Goal: Information Seeking & Learning: Find specific fact

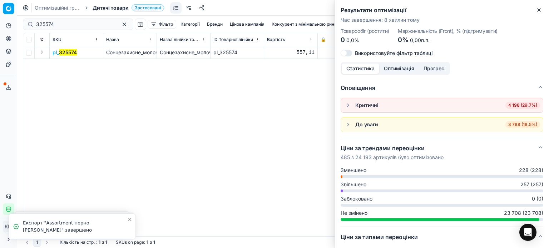
scroll to position [104, 0]
click at [534, 10] on div "Результати оптимізації Час завершення : 8 хвилин тому Товарообіг (ростити) 0 0,…" at bounding box center [442, 124] width 214 height 248
drag, startPoint x: 542, startPoint y: 13, endPoint x: 493, endPoint y: 13, distance: 48.6
click at [542, 13] on button "Close" at bounding box center [539, 10] width 9 height 9
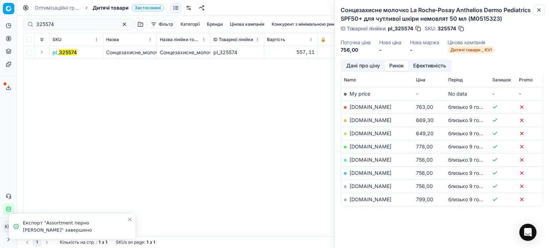
click at [539, 10] on icon "button" at bounding box center [539, 10] width 3 height 3
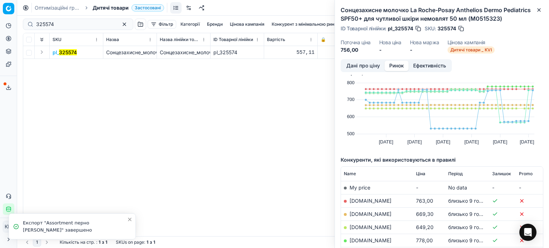
scroll to position [0, 0]
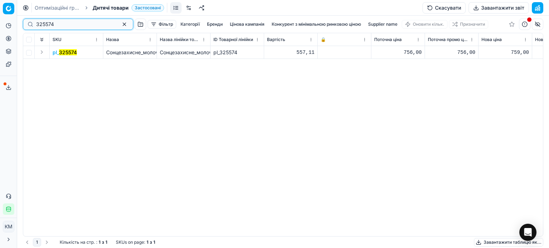
drag, startPoint x: 70, startPoint y: 24, endPoint x: 0, endPoint y: 25, distance: 70.4
click at [0, 25] on div "Pricing platform Аналітика Цінова оптимізація Асортимент продукції Шаблони Серв…" at bounding box center [274, 124] width 549 height 248
paste input "511711"
type input "511711"
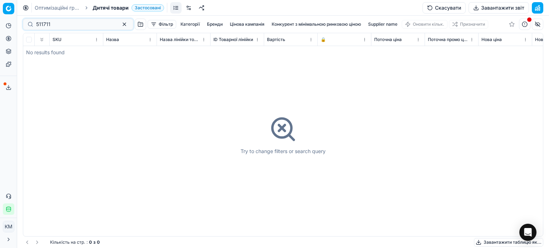
click at [105, 7] on span "Дитячі товари" at bounding box center [111, 7] width 36 height 7
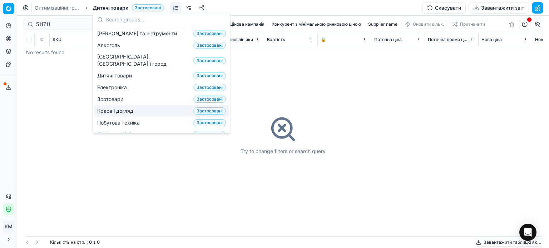
drag, startPoint x: 124, startPoint y: 105, endPoint x: 92, endPoint y: 92, distance: 35.1
click at [124, 108] on span "Краса і догляд" at bounding box center [116, 111] width 39 height 7
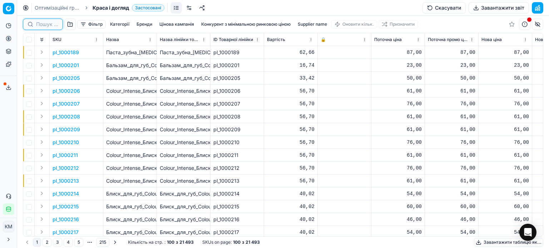
click at [50, 24] on input at bounding box center [47, 24] width 22 height 7
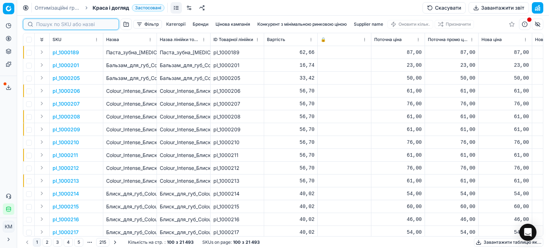
paste input "511711"
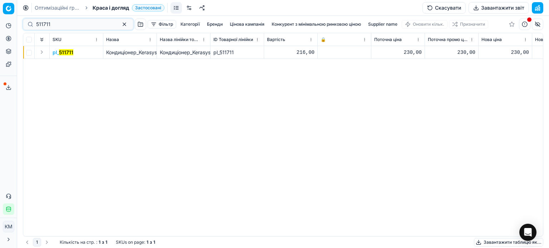
click at [61, 55] on mark "511711" at bounding box center [66, 52] width 14 height 6
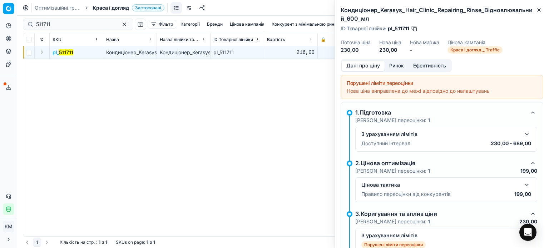
click at [393, 68] on button "Ринок" at bounding box center [397, 66] width 24 height 10
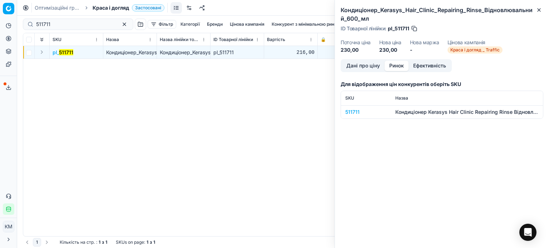
click at [358, 110] on div "511711" at bounding box center [365, 112] width 41 height 7
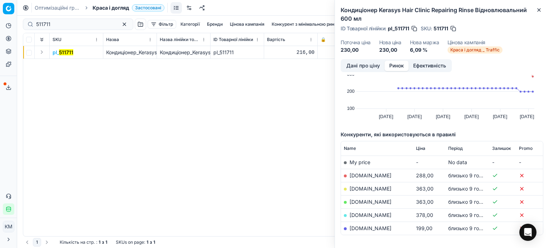
scroll to position [64, 0]
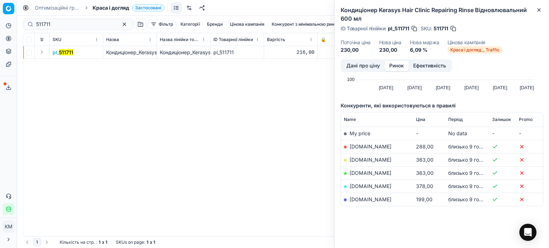
click at [361, 199] on link "[DOMAIN_NAME]" at bounding box center [371, 200] width 42 height 6
click at [363, 200] on link "[DOMAIN_NAME]" at bounding box center [371, 200] width 42 height 6
click at [539, 11] on icon "button" at bounding box center [539, 10] width 6 height 6
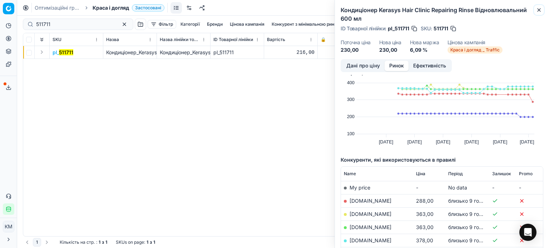
scroll to position [0, 0]
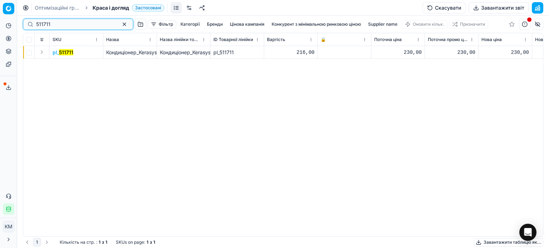
drag, startPoint x: 47, startPoint y: 21, endPoint x: 0, endPoint y: 18, distance: 47.2
click at [0, 18] on div "Pricing platform Аналітика Цінова оптимізація Асортимент продукції Шаблони Серв…" at bounding box center [274, 124] width 549 height 248
paste input "418174"
click at [66, 53] on mark "418174" at bounding box center [67, 52] width 16 height 6
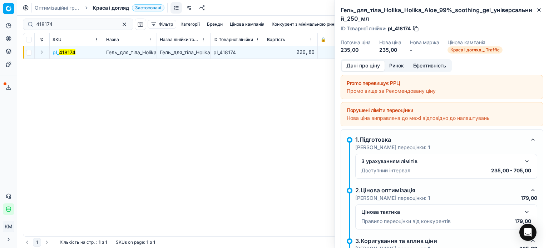
click at [397, 65] on button "Ринок" at bounding box center [397, 66] width 24 height 10
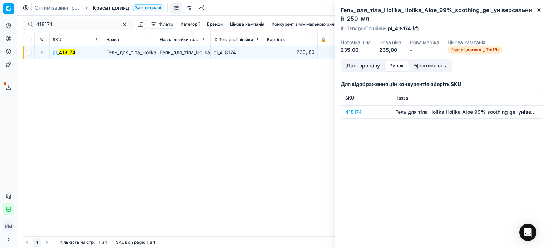
click at [356, 111] on div "418174" at bounding box center [365, 112] width 41 height 7
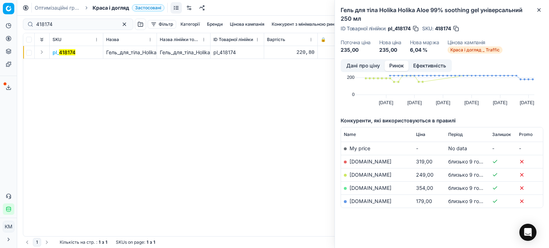
scroll to position [51, 0]
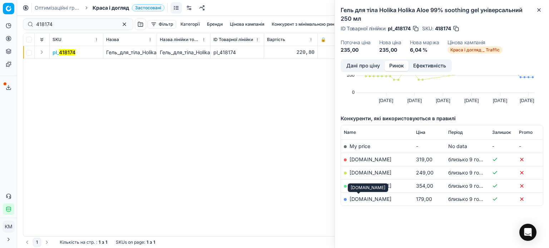
click at [361, 199] on link "[DOMAIN_NAME]" at bounding box center [371, 199] width 42 height 6
click at [540, 7] on icon "button" at bounding box center [539, 10] width 6 height 6
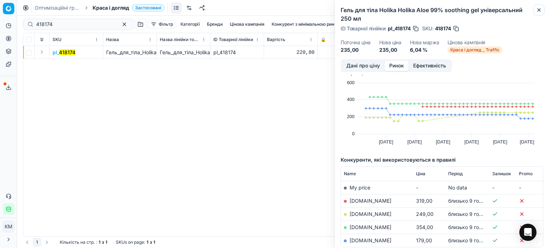
scroll to position [0, 0]
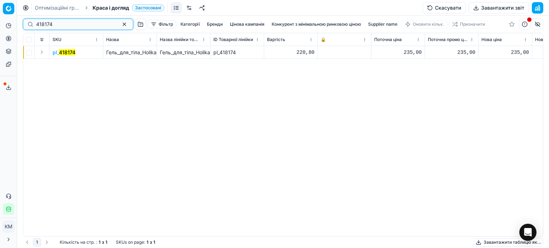
drag, startPoint x: 66, startPoint y: 25, endPoint x: 0, endPoint y: 22, distance: 65.9
click at [0, 22] on div "Pricing platform Аналітика Цінова оптимізація Асортимент продукції Шаблони Серв…" at bounding box center [274, 124] width 549 height 248
paste input "548773"
click at [69, 55] on mark "548773" at bounding box center [68, 52] width 18 height 6
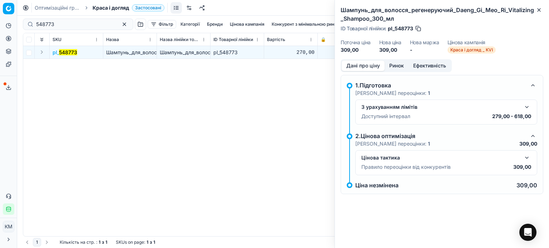
click at [394, 66] on button "Ринок" at bounding box center [397, 66] width 24 height 10
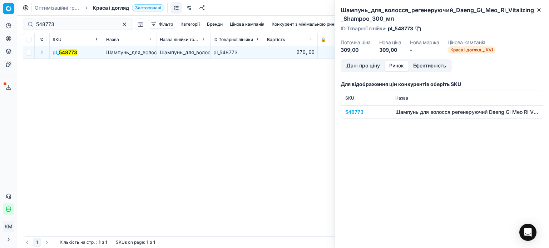
click at [360, 112] on div "548773" at bounding box center [365, 112] width 41 height 7
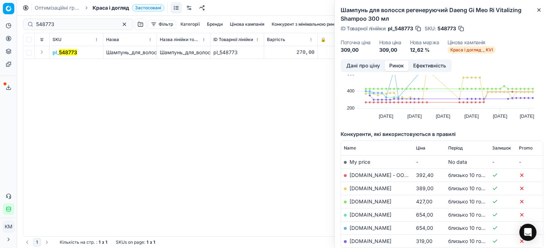
scroll to position [71, 0]
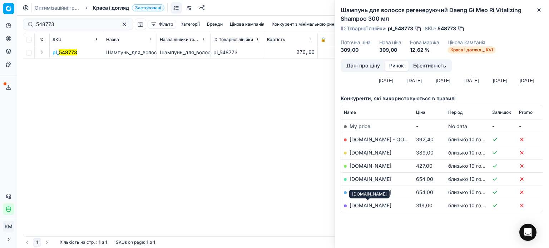
click at [381, 206] on link "[DOMAIN_NAME]" at bounding box center [371, 206] width 42 height 6
click at [353, 149] on td "[DOMAIN_NAME]" at bounding box center [377, 152] width 72 height 13
click at [359, 151] on link "[DOMAIN_NAME]" at bounding box center [371, 153] width 42 height 6
drag, startPoint x: 540, startPoint y: 13, endPoint x: 521, endPoint y: 43, distance: 35.5
click at [539, 14] on button "Close" at bounding box center [539, 10] width 9 height 9
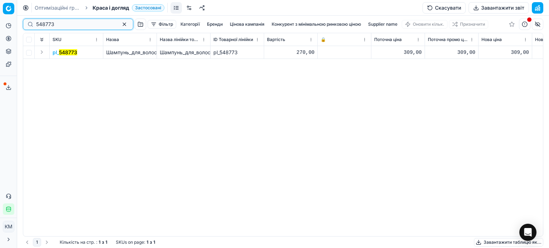
drag, startPoint x: 16, startPoint y: 24, endPoint x: 0, endPoint y: 21, distance: 15.9
click at [0, 21] on div "Pricing platform Аналітика Цінова оптимізація Асортимент продукції Шаблони Серв…" at bounding box center [274, 124] width 549 height 248
paste input "5"
click at [76, 54] on mark "548775" at bounding box center [68, 52] width 18 height 6
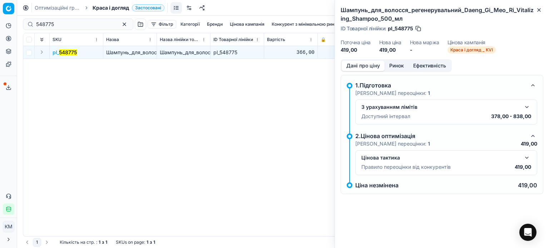
drag, startPoint x: 401, startPoint y: 65, endPoint x: 394, endPoint y: 74, distance: 11.7
click at [400, 65] on button "Ринок" at bounding box center [397, 66] width 24 height 10
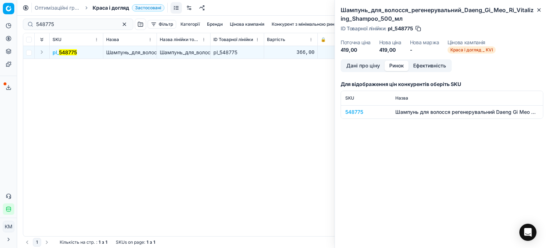
click at [360, 114] on div "548775" at bounding box center [365, 112] width 41 height 7
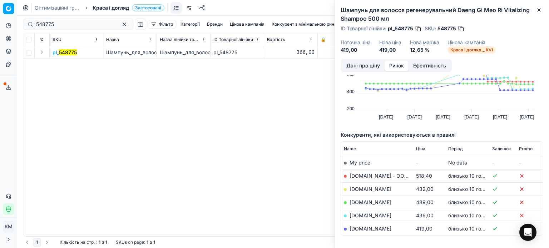
scroll to position [64, 0]
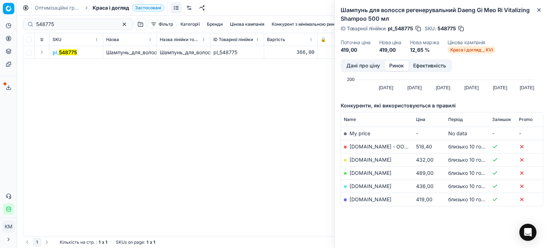
click at [359, 203] on td "[DOMAIN_NAME]" at bounding box center [377, 199] width 72 height 13
click at [359, 200] on link "[DOMAIN_NAME]" at bounding box center [371, 200] width 42 height 6
click at [540, 8] on icon "button" at bounding box center [539, 10] width 6 height 6
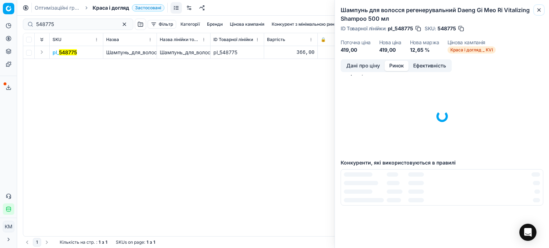
scroll to position [0, 0]
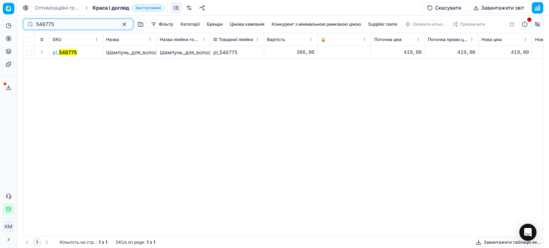
drag, startPoint x: 68, startPoint y: 24, endPoint x: 0, endPoint y: 15, distance: 68.5
click at [0, 15] on div "Pricing platform Аналітика Цінова оптимізація Асортимент продукції Шаблони Серв…" at bounding box center [274, 124] width 549 height 248
paste input "89752"
click at [70, 53] on mark "589752" at bounding box center [68, 52] width 18 height 6
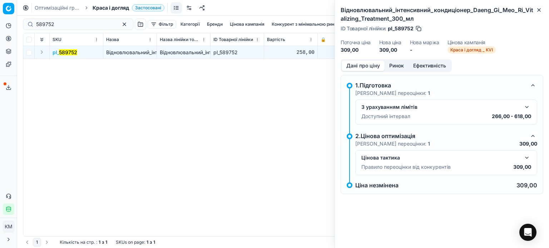
click at [398, 67] on button "Ринок" at bounding box center [397, 66] width 24 height 10
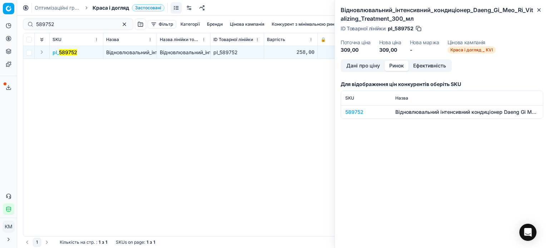
click at [359, 113] on div "589752" at bounding box center [365, 112] width 41 height 7
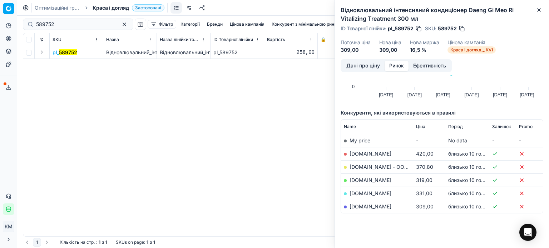
scroll to position [64, 0]
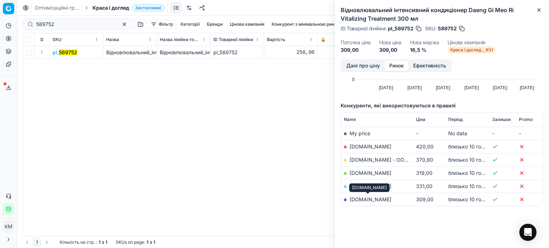
click at [364, 200] on link "[DOMAIN_NAME]" at bounding box center [371, 200] width 42 height 6
click at [538, 12] on icon "button" at bounding box center [539, 10] width 6 height 6
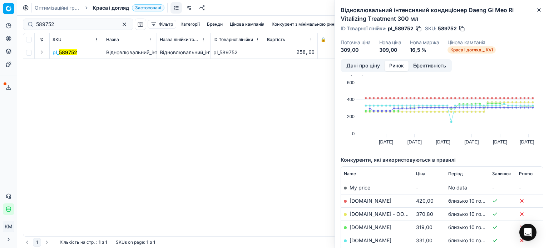
scroll to position [0, 0]
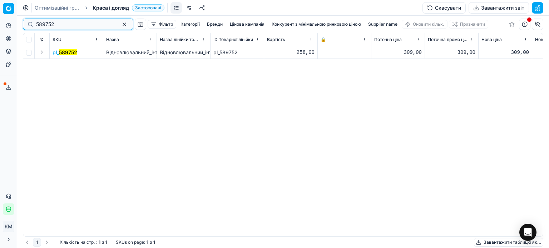
drag, startPoint x: 73, startPoint y: 24, endPoint x: 0, endPoint y: 21, distance: 73.0
click at [0, 20] on div "Pricing platform Аналітика Цінова оптимізація Асортимент продукції Шаблони Серв…" at bounding box center [274, 124] width 549 height 248
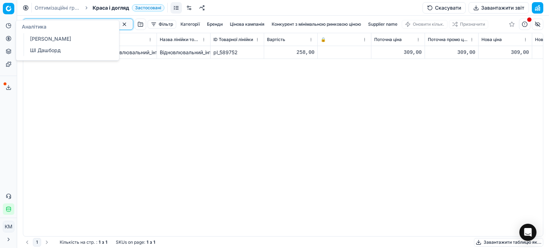
paste input "48777"
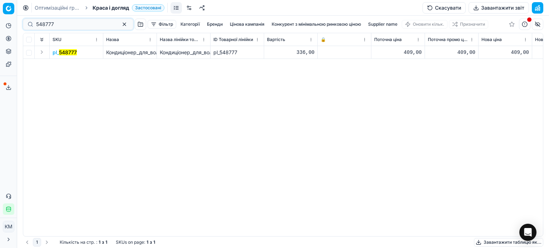
click at [76, 55] on mark "548777" at bounding box center [68, 52] width 18 height 6
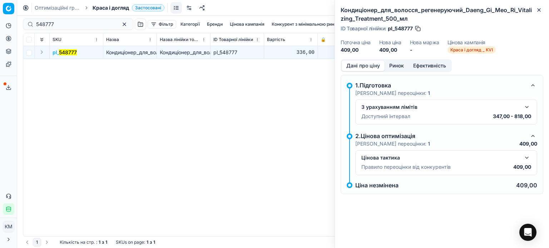
click at [392, 67] on button "Ринок" at bounding box center [397, 66] width 24 height 10
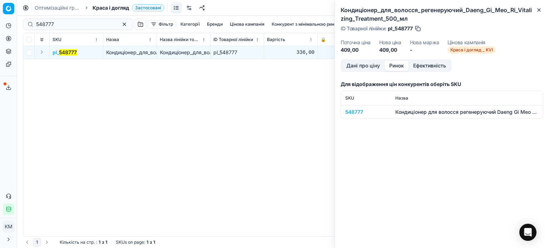
click at [355, 112] on div "548777" at bounding box center [365, 112] width 41 height 7
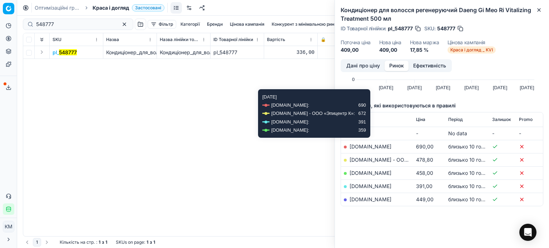
scroll to position [64, 0]
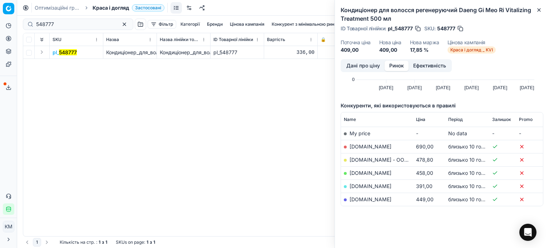
click at [375, 184] on link "[DOMAIN_NAME]" at bounding box center [371, 186] width 42 height 6
click at [540, 9] on icon "button" at bounding box center [539, 10] width 6 height 6
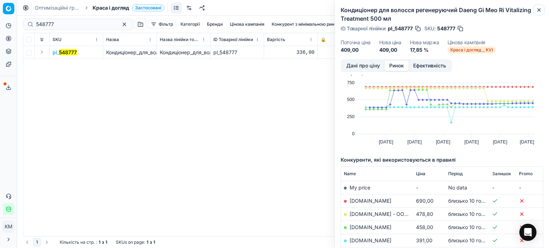
scroll to position [0, 0]
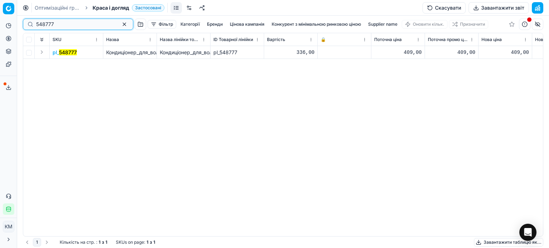
click at [0, 25] on div "Pricing platform Аналітика Цінова оптимізація Асортимент продукції Шаблони Серв…" at bounding box center [274, 124] width 549 height 248
paste input "9"
click at [64, 53] on mark "548779" at bounding box center [68, 52] width 18 height 6
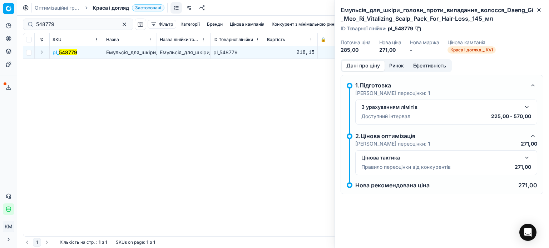
drag, startPoint x: 405, startPoint y: 65, endPoint x: 396, endPoint y: 72, distance: 11.2
click at [404, 65] on button "Ринок" at bounding box center [397, 66] width 24 height 10
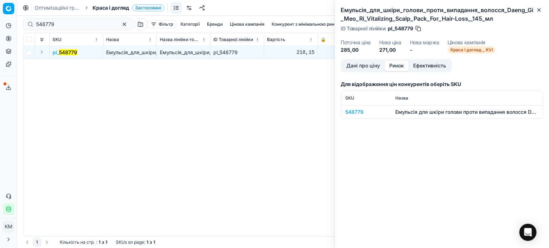
click at [363, 111] on div "548779" at bounding box center [365, 112] width 41 height 7
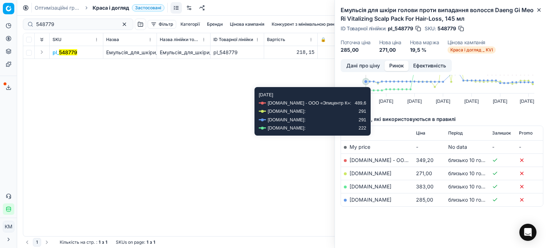
scroll to position [51, 0]
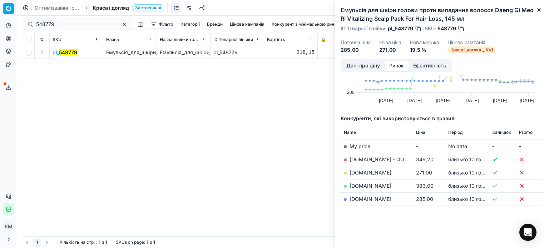
click at [361, 173] on link "[DOMAIN_NAME]" at bounding box center [371, 173] width 42 height 6
click at [366, 201] on link "[DOMAIN_NAME]" at bounding box center [371, 199] width 42 height 6
click at [543, 10] on button "Close" at bounding box center [539, 10] width 9 height 9
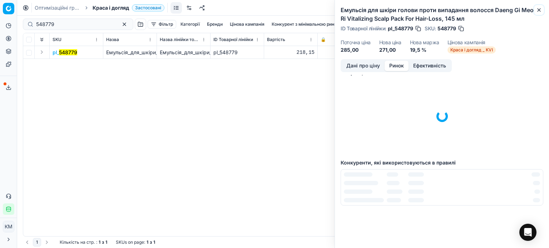
scroll to position [0, 0]
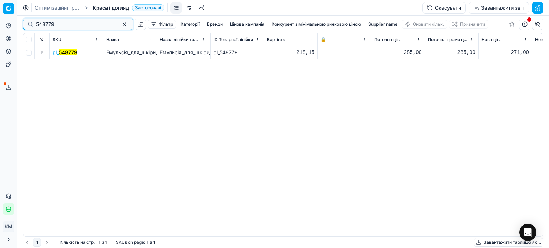
drag, startPoint x: 41, startPoint y: 26, endPoint x: 0, endPoint y: 23, distance: 40.8
click at [0, 23] on div "Pricing platform Аналітика Цінова оптимізація Асортимент продукції Шаблони Серв…" at bounding box center [274, 124] width 549 height 248
paste input "89745"
click at [70, 51] on mark "589745" at bounding box center [68, 52] width 18 height 6
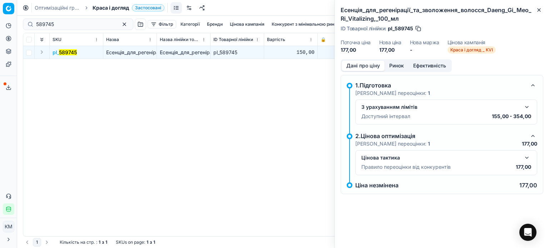
drag, startPoint x: 400, startPoint y: 64, endPoint x: 398, endPoint y: 72, distance: 8.8
click at [400, 64] on button "Ринок" at bounding box center [397, 66] width 24 height 10
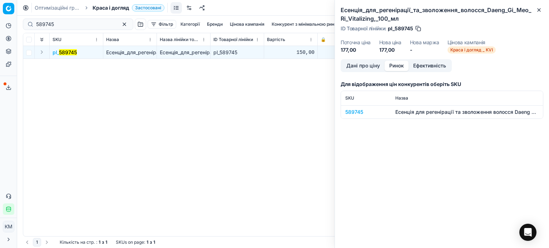
click at [365, 110] on div "589745" at bounding box center [365, 112] width 41 height 7
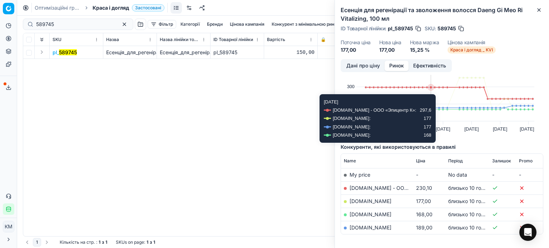
scroll to position [51, 0]
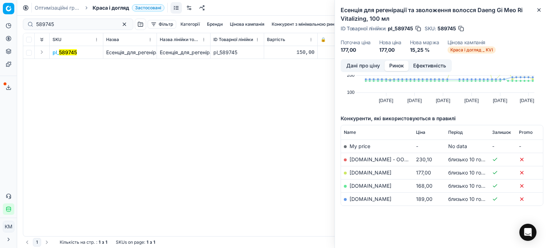
click at [354, 172] on link "[DOMAIN_NAME]" at bounding box center [371, 173] width 42 height 6
click at [367, 201] on link "[DOMAIN_NAME]" at bounding box center [371, 199] width 42 height 6
click at [541, 11] on icon "button" at bounding box center [539, 10] width 6 height 6
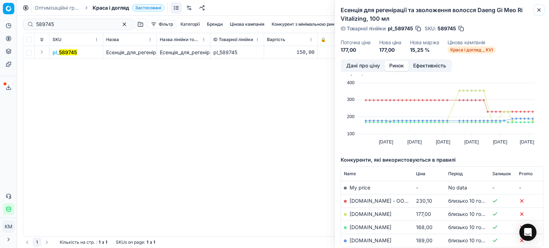
scroll to position [0, 0]
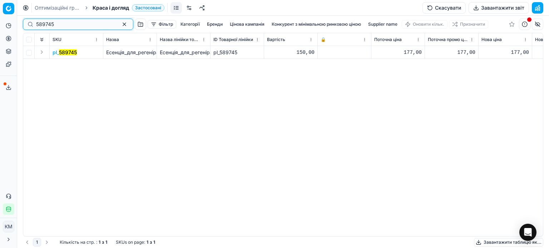
drag, startPoint x: 68, startPoint y: 25, endPoint x: 0, endPoint y: 20, distance: 68.5
click at [0, 20] on div "Pricing platform Аналітика Цінова оптимізація Асортимент продукції Шаблони Серв…" at bounding box center [274, 124] width 549 height 248
paste input "48781"
drag, startPoint x: 66, startPoint y: 54, endPoint x: 78, endPoint y: 61, distance: 13.7
click at [66, 54] on mark "548781" at bounding box center [68, 52] width 18 height 6
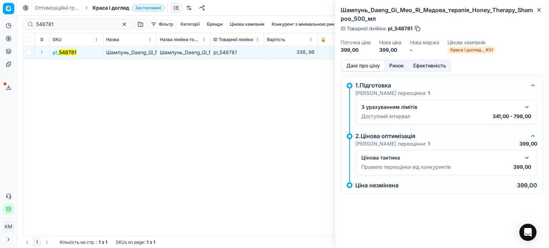
click at [396, 70] on button "Ринок" at bounding box center [397, 66] width 24 height 10
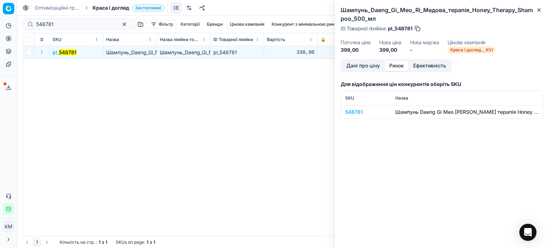
click at [361, 114] on div "548781" at bounding box center [365, 112] width 41 height 7
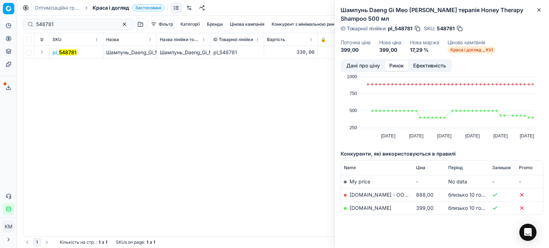
scroll to position [25, 0]
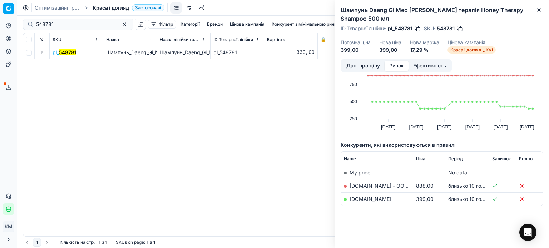
click at [363, 199] on link "[DOMAIN_NAME]" at bounding box center [371, 199] width 42 height 6
drag, startPoint x: 538, startPoint y: 9, endPoint x: 237, endPoint y: 12, distance: 301.7
click at [536, 9] on icon "button" at bounding box center [539, 10] width 6 height 6
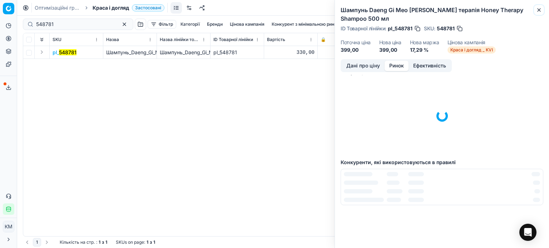
scroll to position [0, 0]
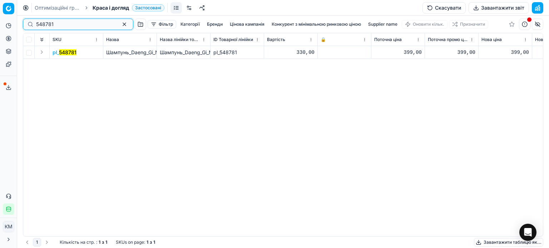
drag, startPoint x: 58, startPoint y: 25, endPoint x: 0, endPoint y: 24, distance: 57.9
click at [0, 24] on div "Pricing platform Аналітика Цінова оптимізація Асортимент продукції Шаблони Серв…" at bounding box center [274, 124] width 549 height 248
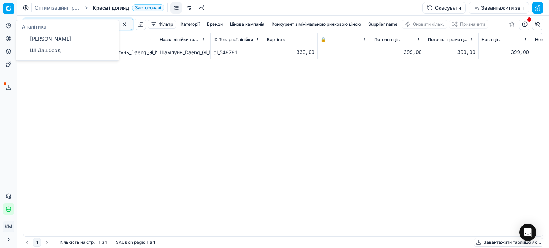
paste input "89748"
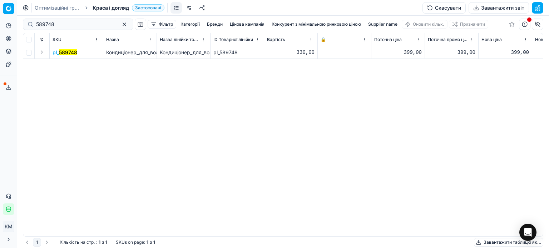
click at [73, 55] on mark "589748" at bounding box center [68, 52] width 18 height 6
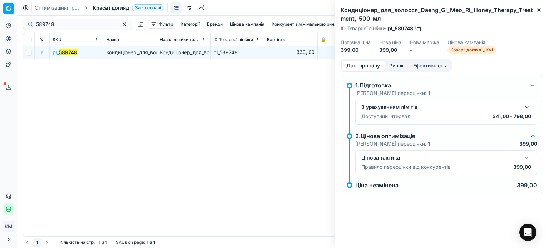
drag, startPoint x: 406, startPoint y: 66, endPoint x: 395, endPoint y: 73, distance: 13.7
click at [406, 66] on button "Ринок" at bounding box center [397, 66] width 24 height 10
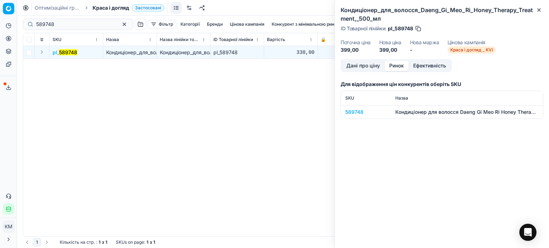
click at [352, 113] on div "589748" at bounding box center [365, 112] width 41 height 7
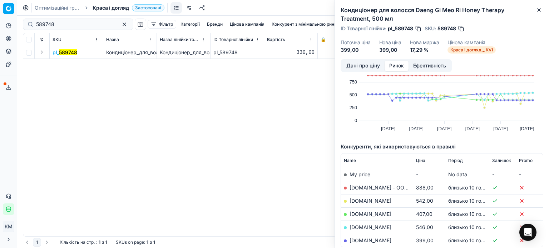
scroll to position [36, 0]
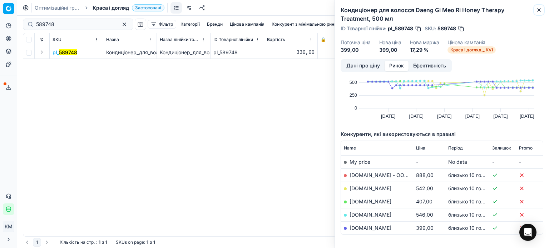
click at [539, 11] on icon "button" at bounding box center [539, 10] width 6 height 6
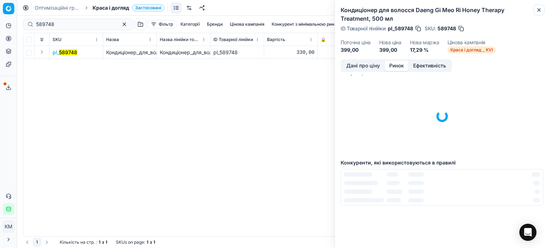
scroll to position [0, 0]
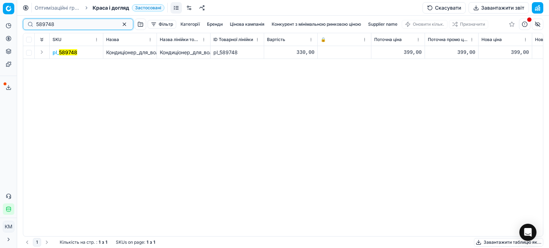
drag, startPoint x: 68, startPoint y: 23, endPoint x: 0, endPoint y: 23, distance: 67.9
click at [0, 23] on div "Pricing platform Аналітика Цінова оптимізація Асортимент продукції Шаблони Серв…" at bounding box center [274, 124] width 549 height 248
paste input "48785"
click at [67, 54] on mark "548785" at bounding box center [68, 52] width 18 height 6
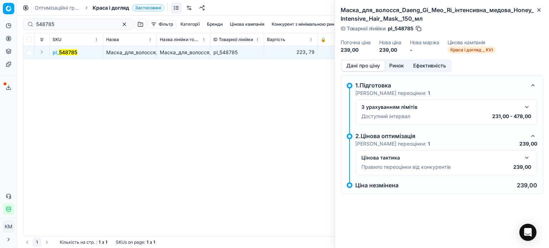
drag, startPoint x: 380, startPoint y: 67, endPoint x: 385, endPoint y: 67, distance: 4.3
click at [384, 67] on div "Дані про ціну Ринок Ефективність" at bounding box center [396, 65] width 111 height 13
click at [398, 67] on button "Ринок" at bounding box center [397, 66] width 24 height 10
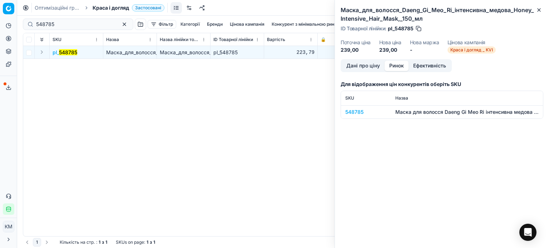
click at [359, 110] on div "548785" at bounding box center [365, 112] width 41 height 7
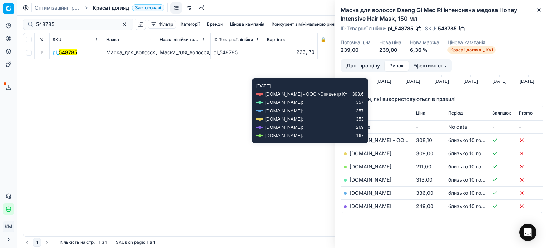
scroll to position [71, 0]
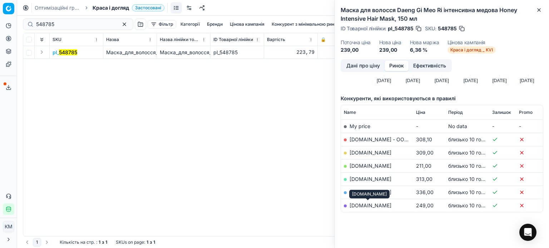
click at [371, 207] on link "[DOMAIN_NAME]" at bounding box center [371, 206] width 42 height 6
click at [360, 153] on link "[DOMAIN_NAME]" at bounding box center [371, 153] width 42 height 6
click at [369, 207] on link "[DOMAIN_NAME]" at bounding box center [371, 206] width 42 height 6
click at [540, 10] on icon "button" at bounding box center [539, 10] width 6 height 6
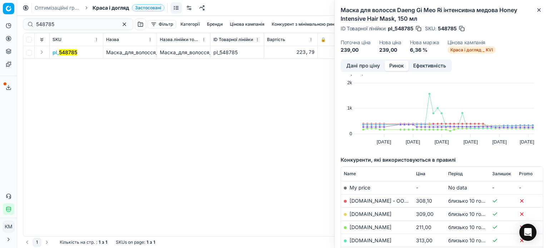
scroll to position [0, 0]
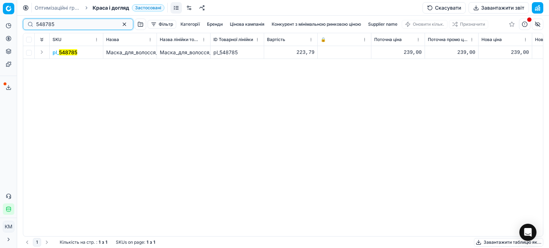
drag, startPoint x: 4, startPoint y: 26, endPoint x: 0, endPoint y: 24, distance: 5.0
click at [0, 23] on div "Pricing platform Аналітика Цінова оптимізація Асортимент продукції Шаблони Серв…" at bounding box center [274, 124] width 549 height 248
paste input "129477"
type input "1294775"
click at [71, 54] on mark "1294775" at bounding box center [69, 52] width 20 height 6
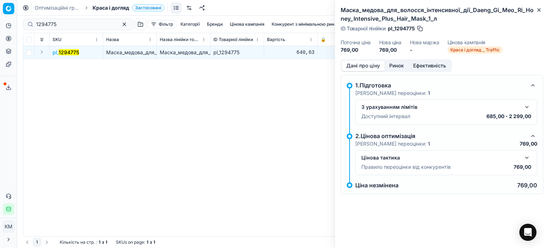
click at [398, 67] on button "Ринок" at bounding box center [397, 66] width 24 height 10
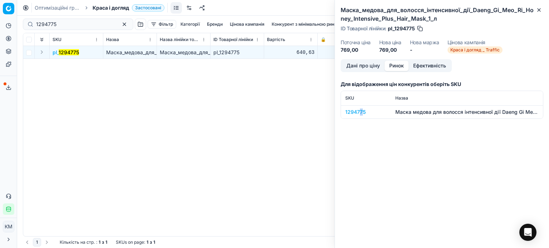
click at [361, 111] on div "1294775" at bounding box center [365, 112] width 41 height 7
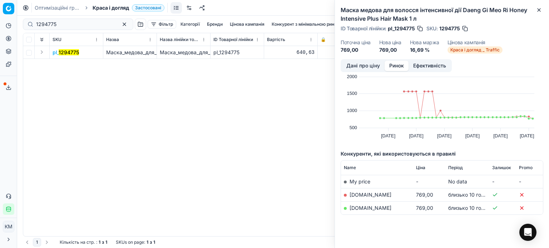
scroll to position [25, 0]
